Goal: Information Seeking & Learning: Find specific fact

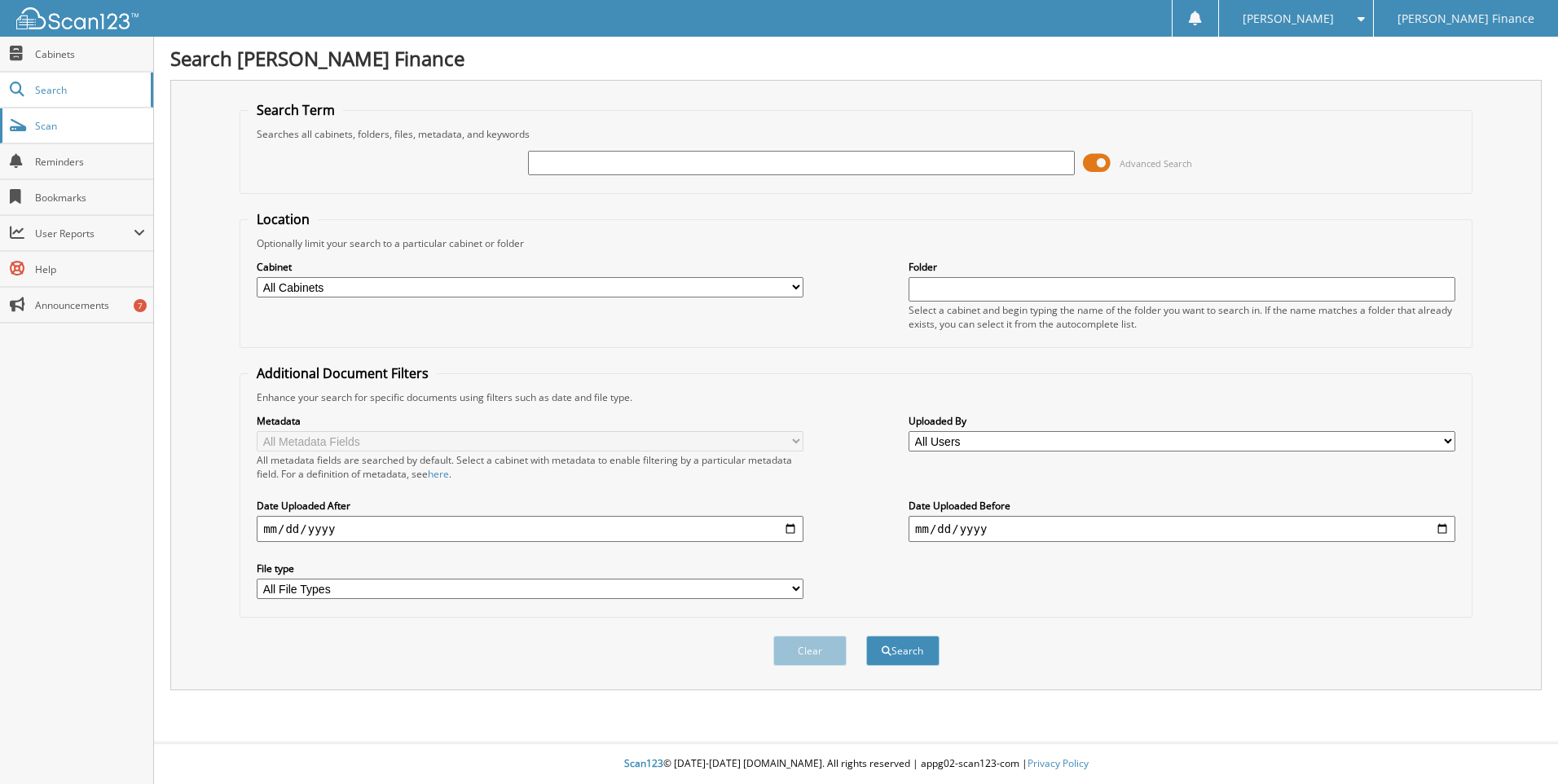
click at [77, 131] on span "Scan" at bounding box center [90, 126] width 110 height 14
click at [566, 164] on input "text" at bounding box center [801, 162] width 547 height 25
click at [621, 158] on input "text" at bounding box center [801, 162] width 547 height 25
type input "1058.03"
click at [867, 635] on button "Search" at bounding box center [903, 650] width 73 height 30
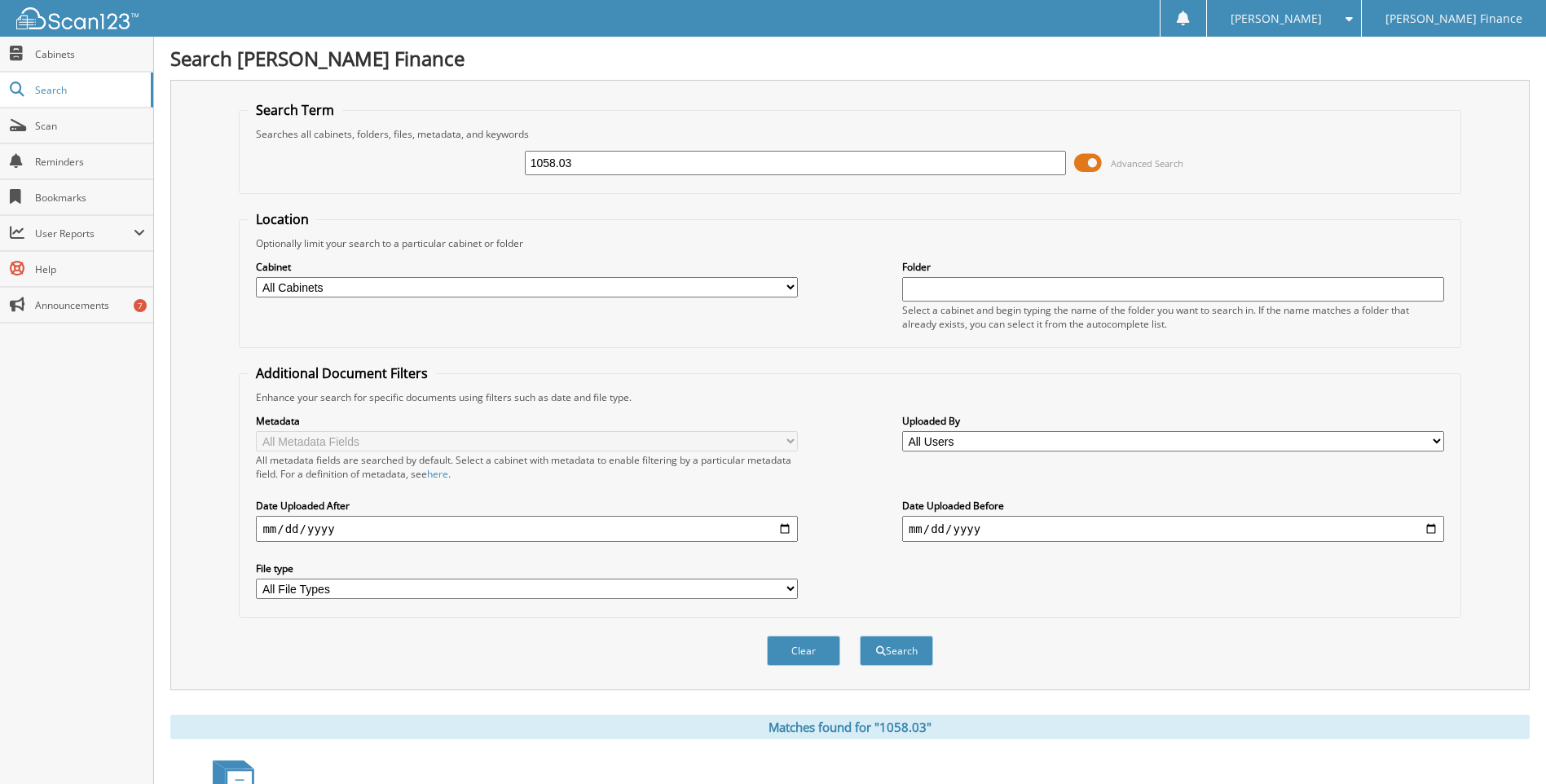
click at [936, 290] on input "text" at bounding box center [1173, 289] width 542 height 25
type input "1058.03"
drag, startPoint x: 582, startPoint y: 171, endPoint x: 328, endPoint y: 185, distance: 254.4
click at [328, 185] on fieldset "Search Term Searches all cabinets, folders, files, metadata, and keywords 1058.…" at bounding box center [849, 147] width 1221 height 93
click at [860, 635] on button "Search" at bounding box center [897, 650] width 73 height 30
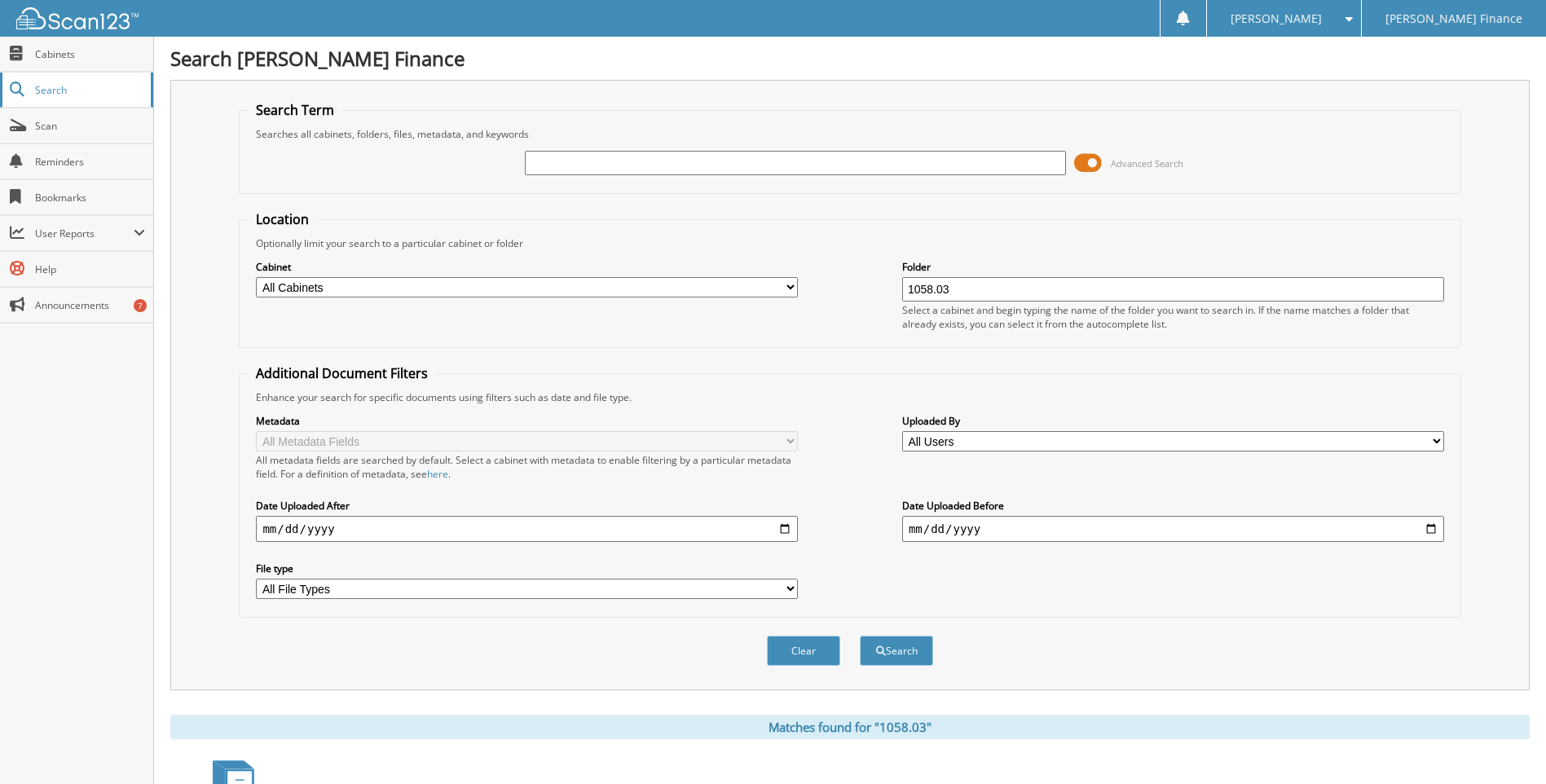
click at [48, 85] on span "Search" at bounding box center [88, 90] width 107 height 14
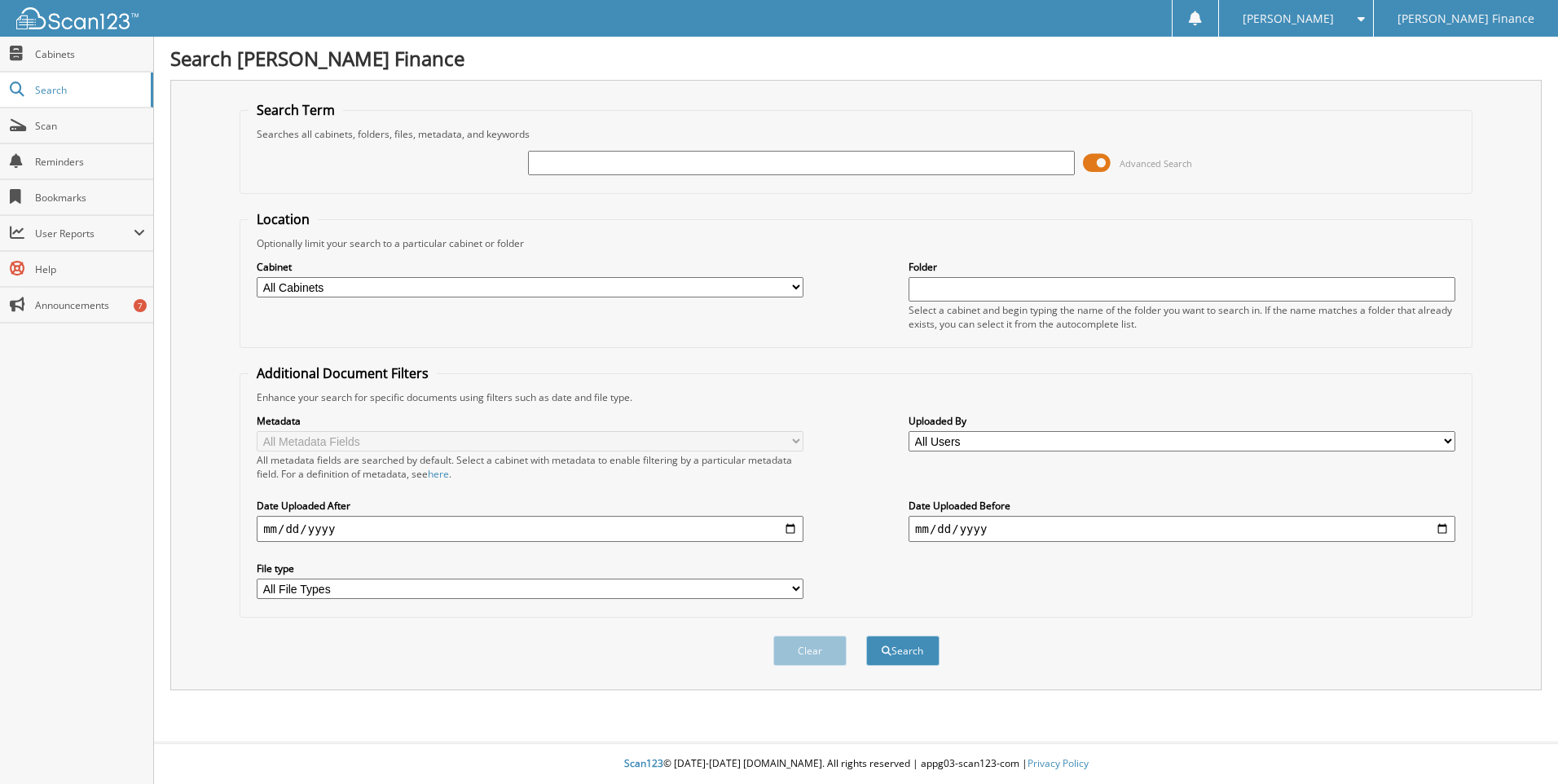
click at [783, 160] on input "text" at bounding box center [801, 162] width 547 height 25
type input "1058.03"
click at [867, 635] on button "Search" at bounding box center [903, 650] width 73 height 30
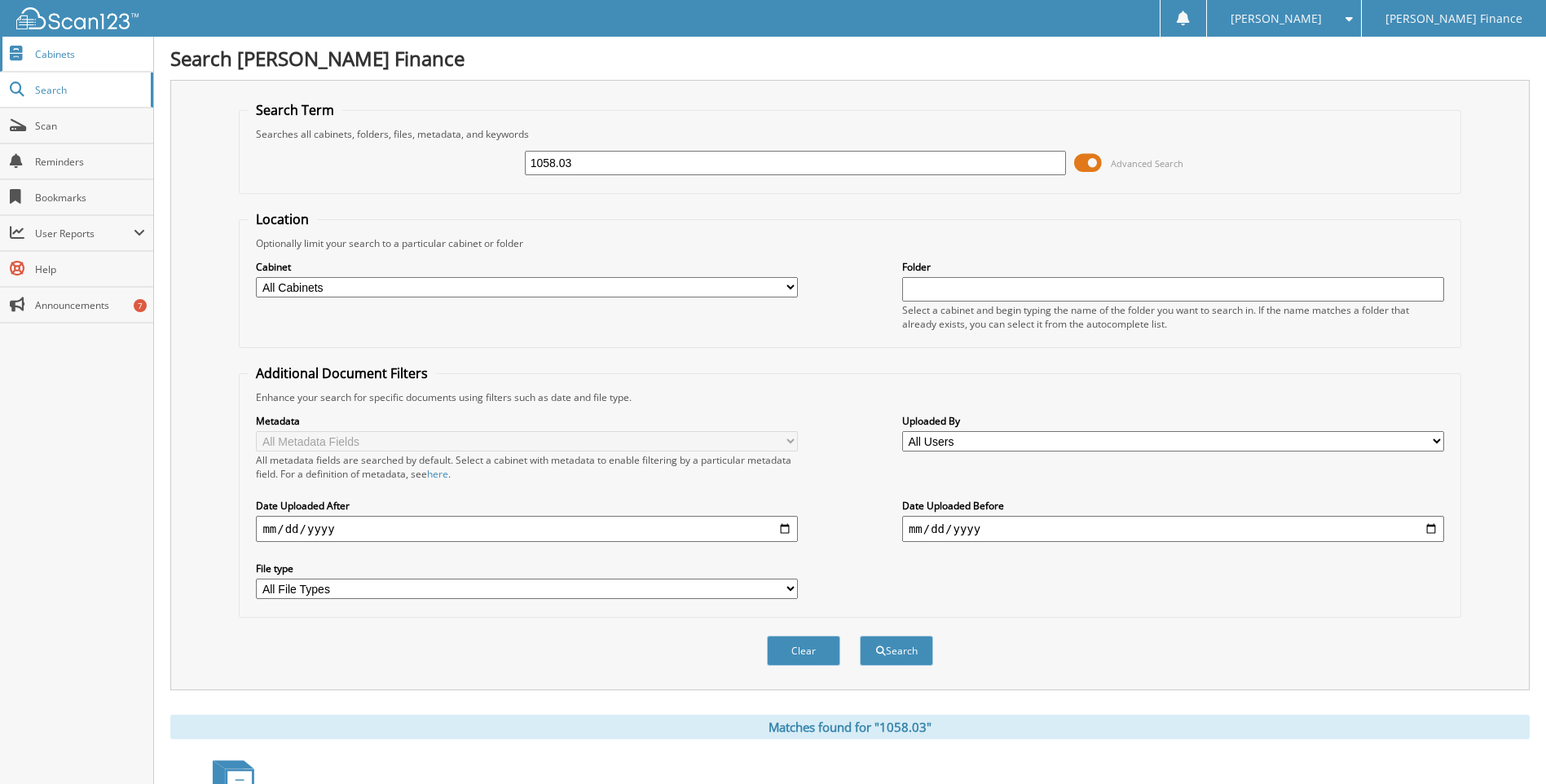
click at [55, 55] on span "Cabinets" at bounding box center [90, 54] width 110 height 14
